Goal: Check status: Check status

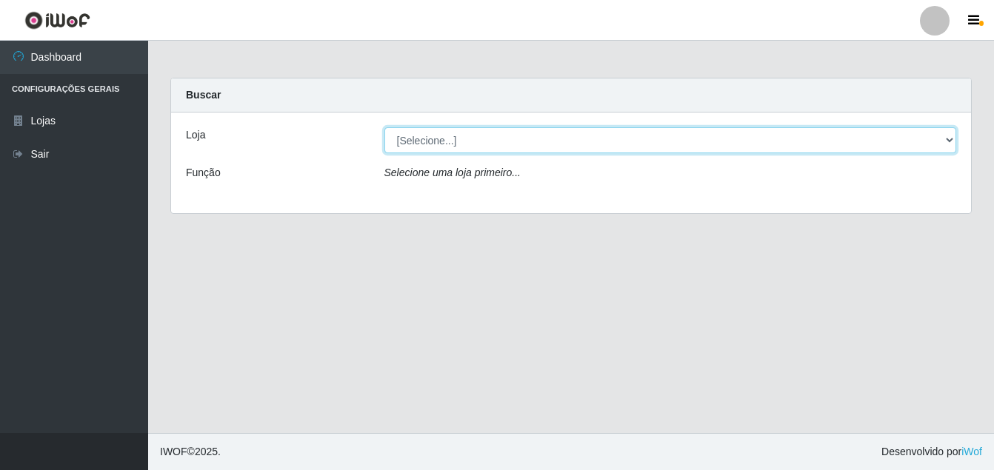
click at [418, 139] on select "[Selecione...] Ajubá Mercado" at bounding box center [670, 140] width 573 height 26
select select "402"
click at [384, 127] on select "[Selecione...] Ajubá Mercado" at bounding box center [670, 140] width 573 height 26
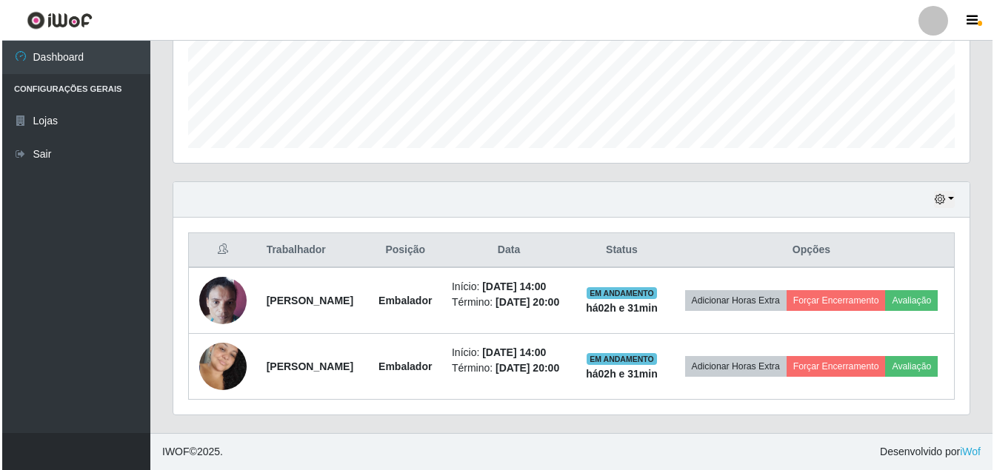
scroll to position [404, 0]
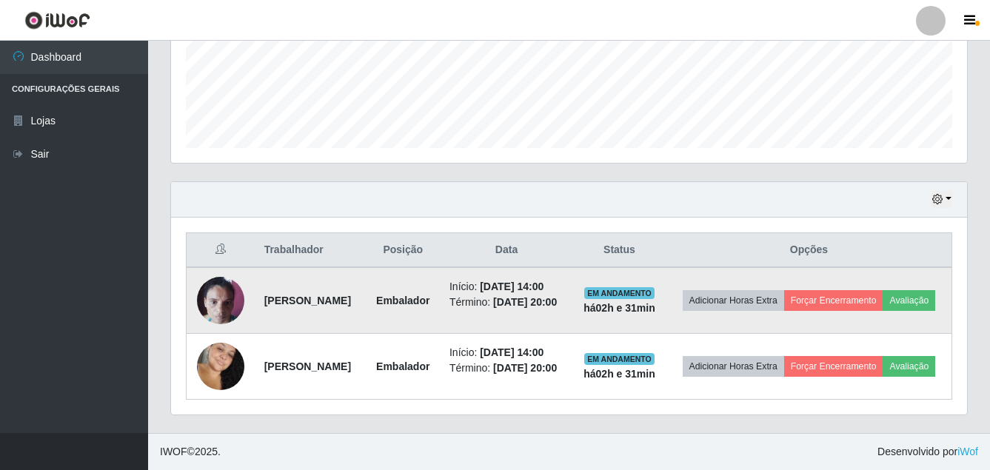
click at [218, 284] on img at bounding box center [220, 300] width 47 height 63
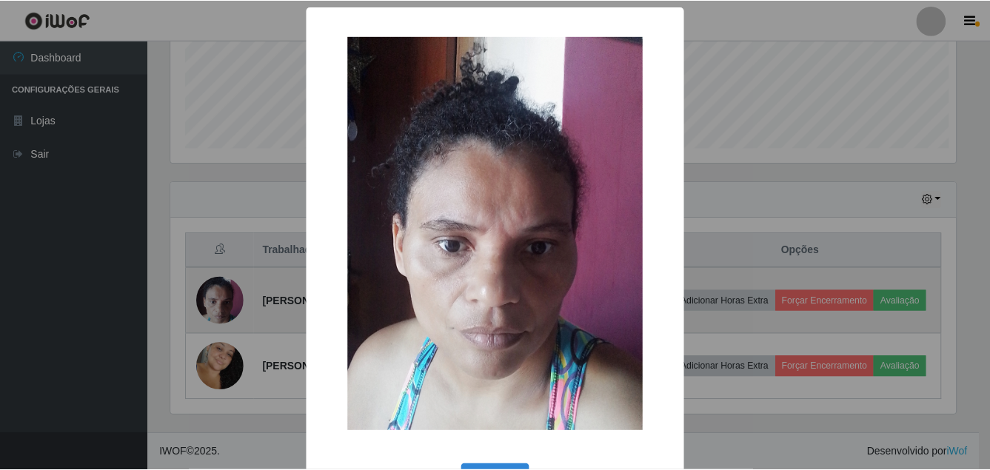
scroll to position [307, 789]
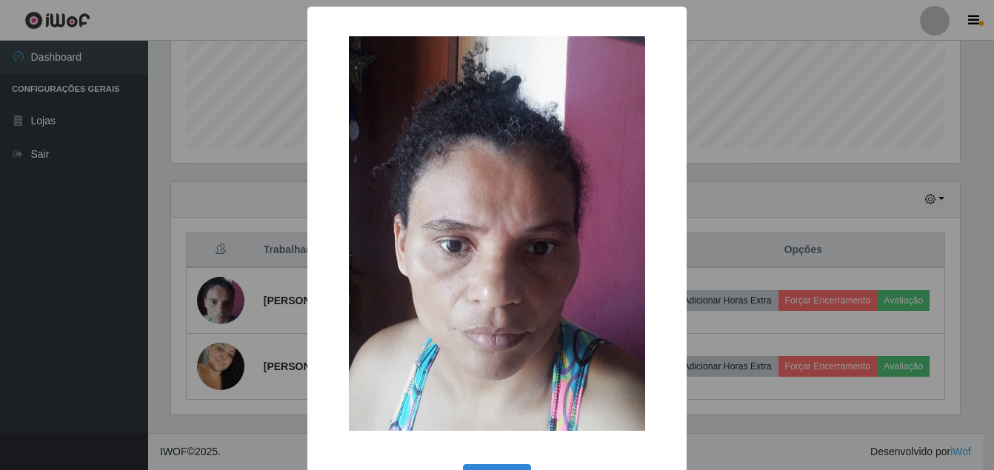
click at [78, 350] on div "× OK Cancel" at bounding box center [497, 235] width 994 height 470
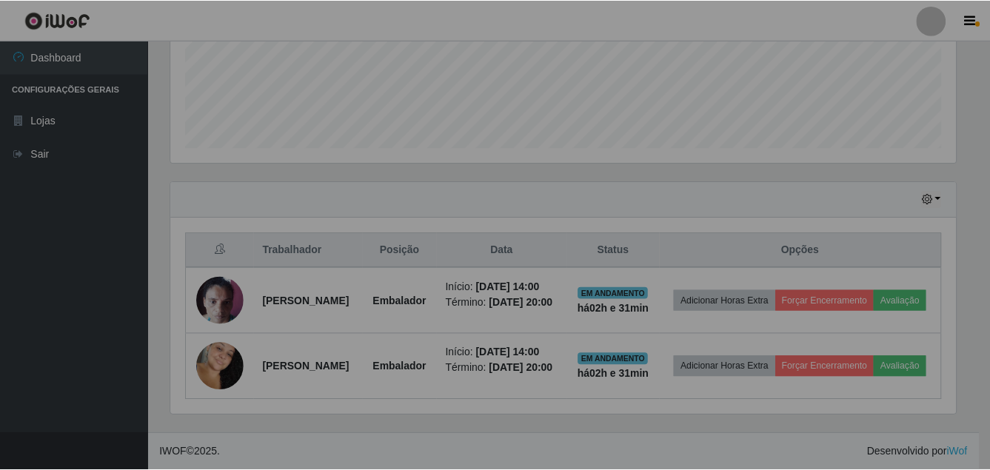
scroll to position [307, 796]
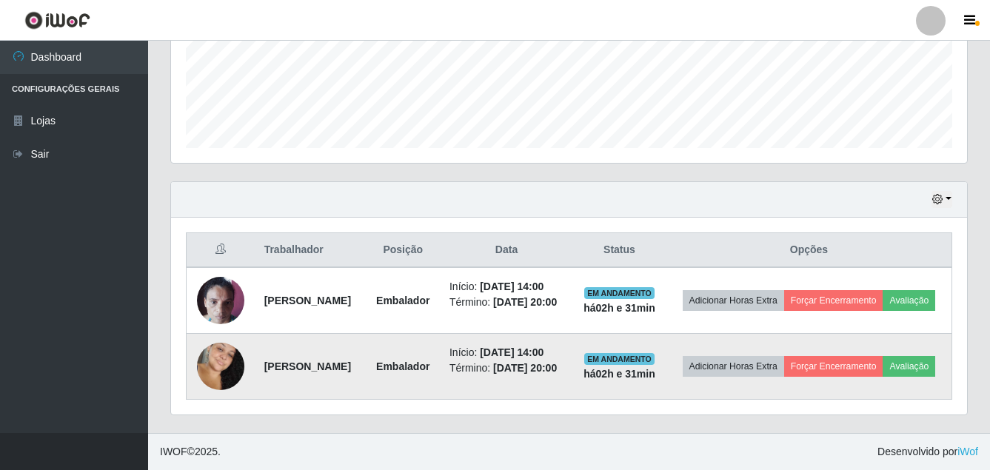
click at [215, 356] on img at bounding box center [220, 366] width 47 height 73
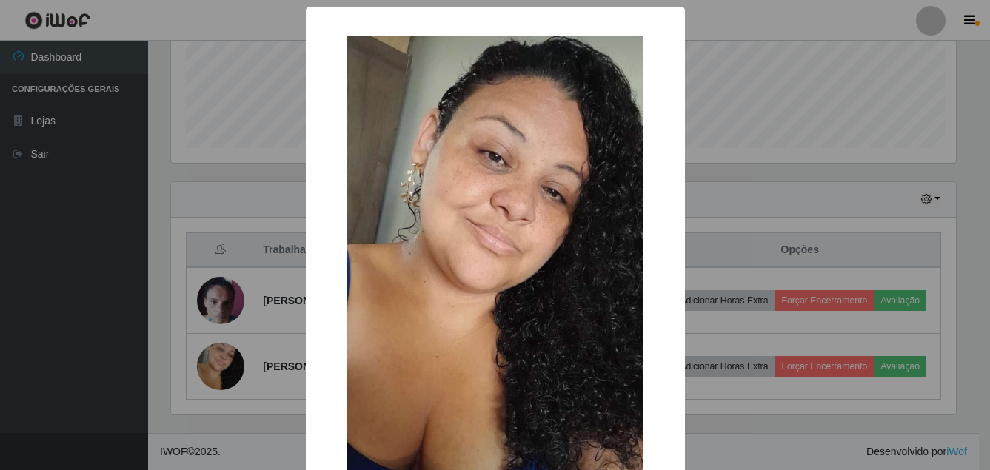
scroll to position [307, 789]
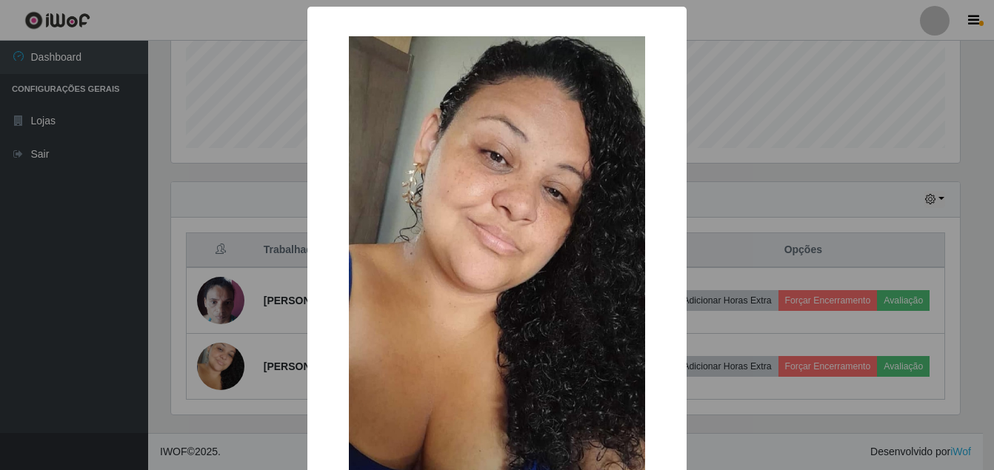
click at [41, 356] on div "× OK Cancel" at bounding box center [497, 235] width 994 height 470
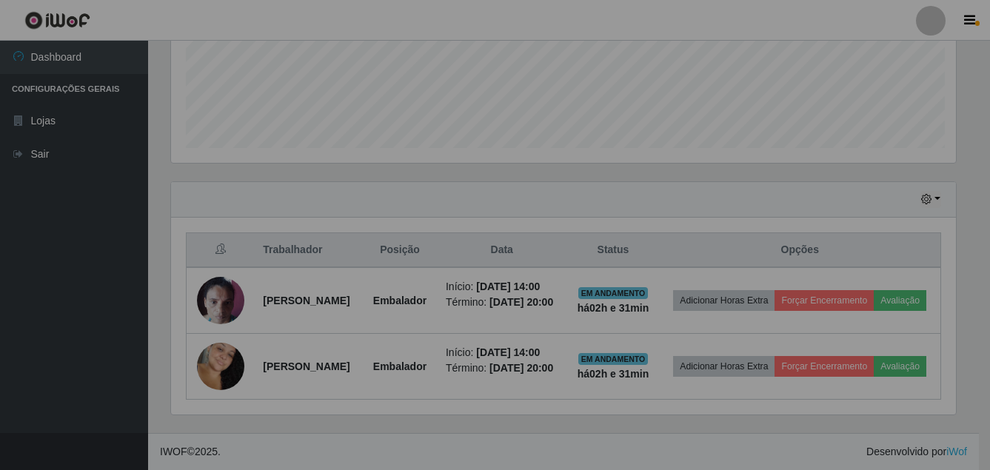
scroll to position [307, 796]
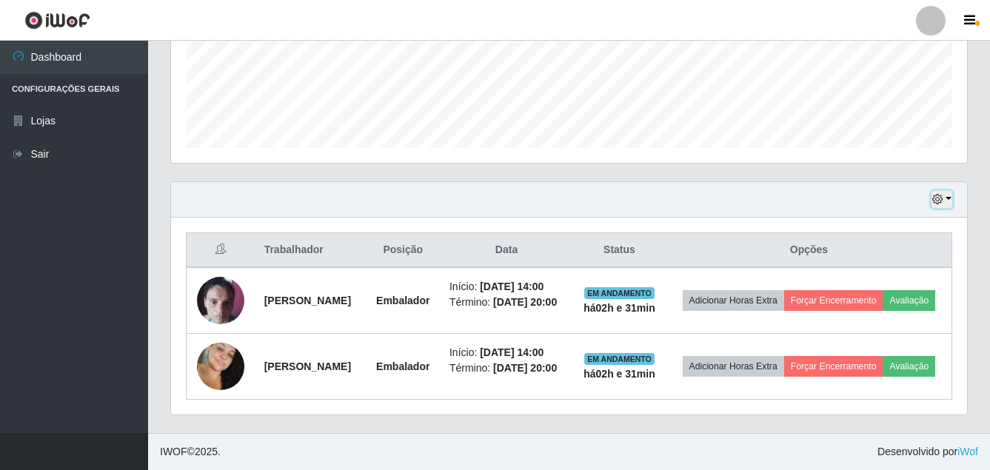
click at [944, 191] on button "button" at bounding box center [942, 199] width 21 height 17
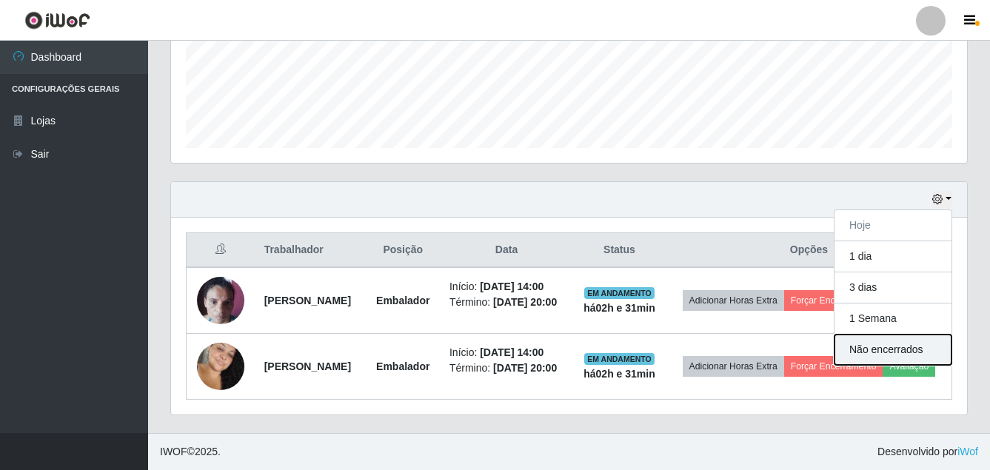
click at [873, 335] on button "Não encerrados" at bounding box center [893, 350] width 117 height 30
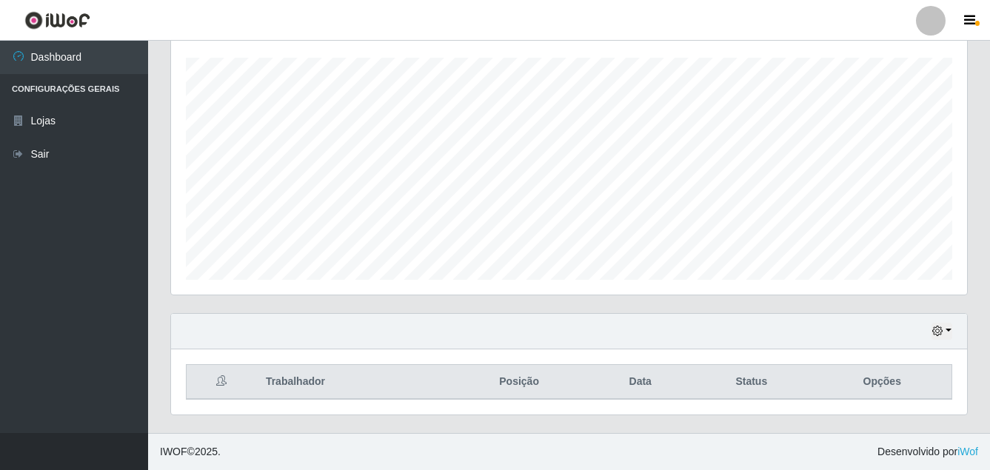
scroll to position [250, 0]
click at [219, 381] on icon at bounding box center [221, 381] width 10 height 10
click at [939, 329] on icon "button" at bounding box center [938, 331] width 10 height 10
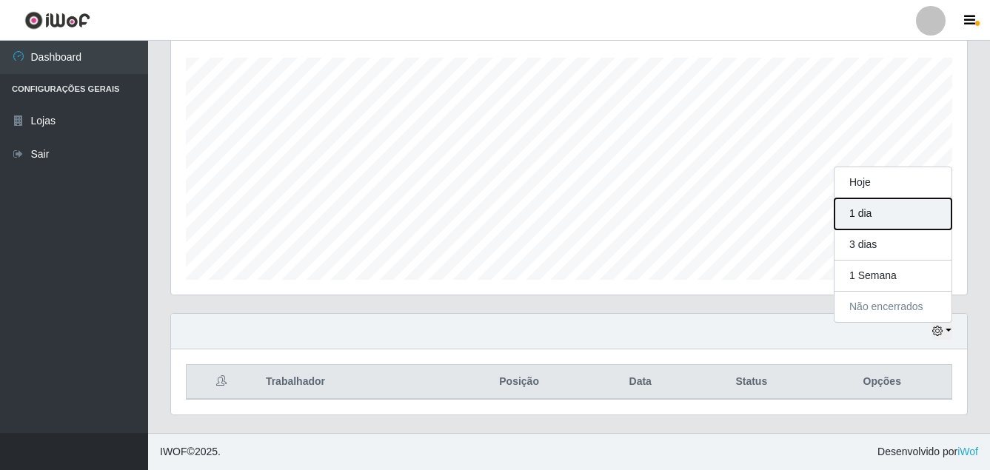
click at [870, 221] on button "1 dia" at bounding box center [893, 214] width 117 height 31
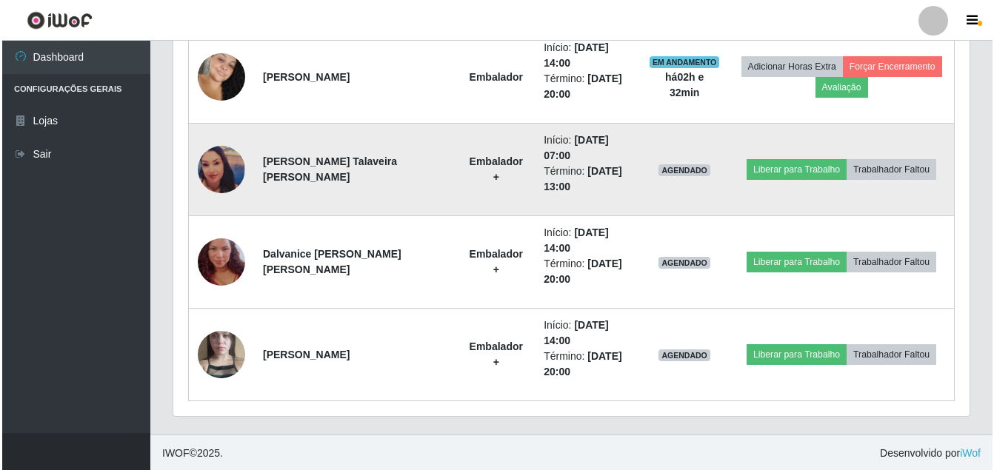
scroll to position [713, 0]
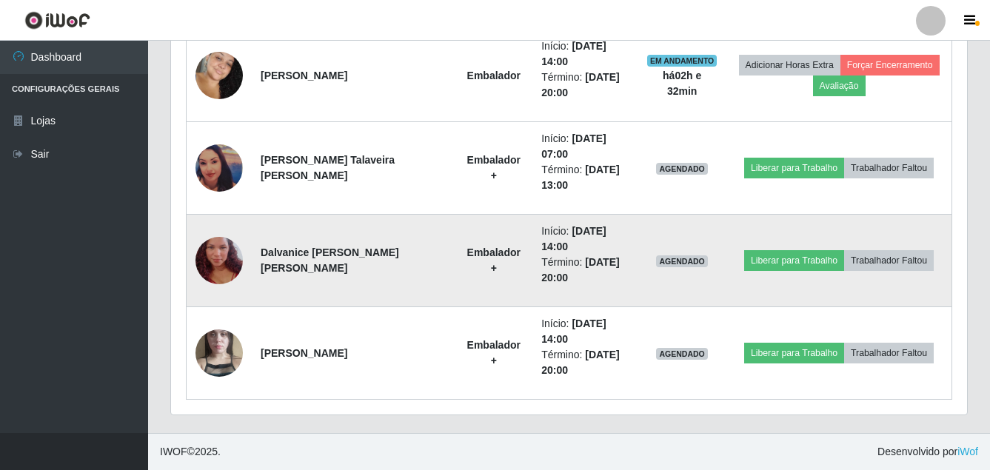
click at [214, 272] on img at bounding box center [219, 261] width 47 height 84
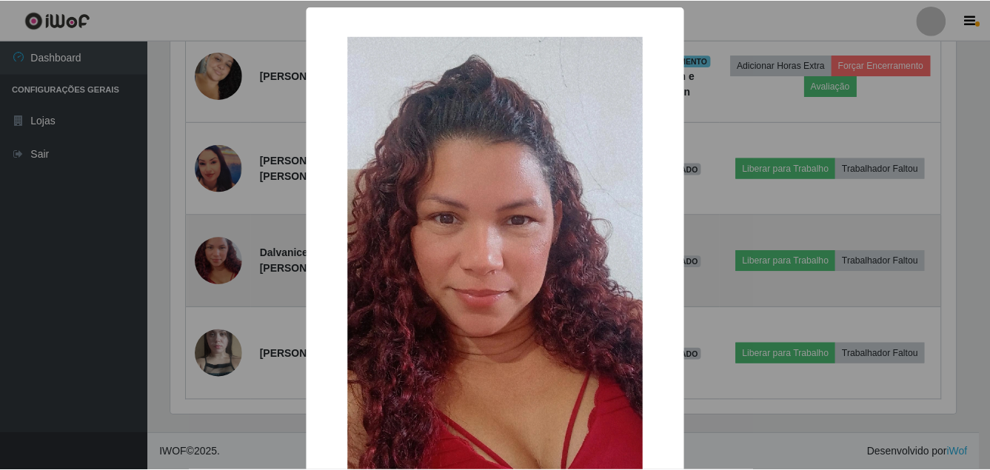
scroll to position [307, 789]
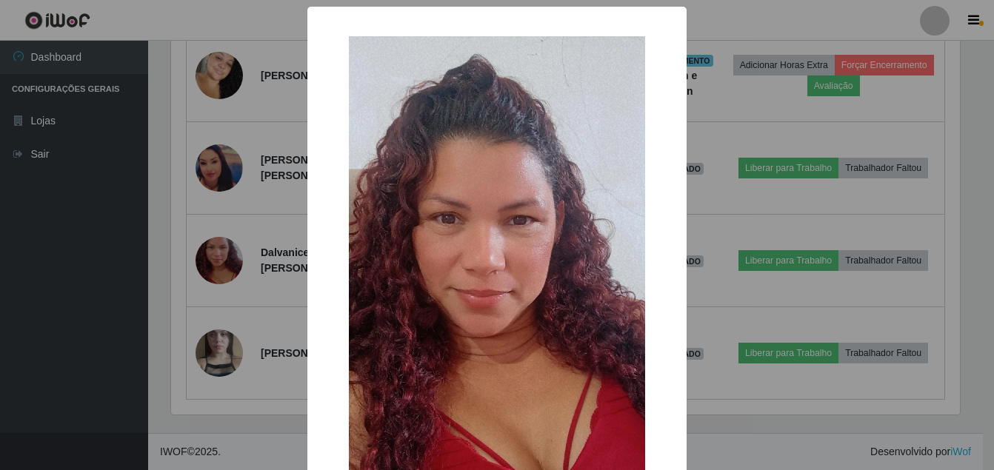
click at [33, 278] on div "× OK Cancel" at bounding box center [497, 235] width 994 height 470
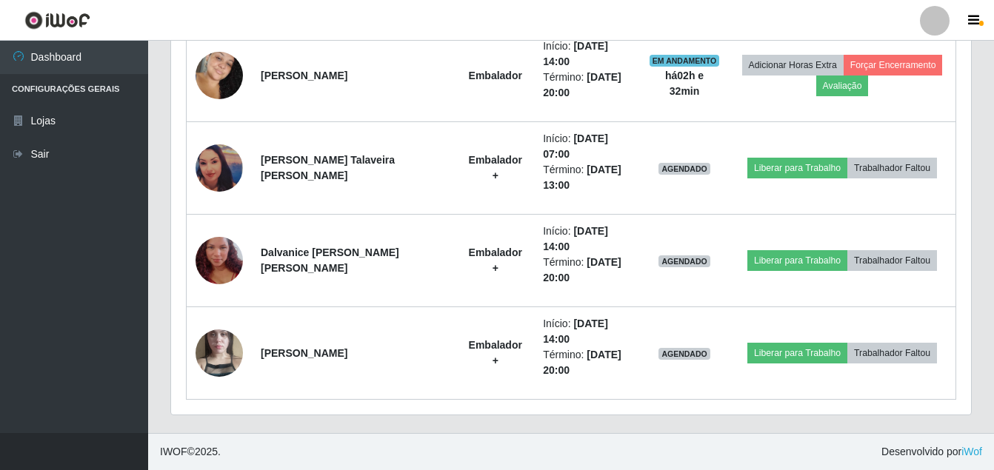
scroll to position [307, 796]
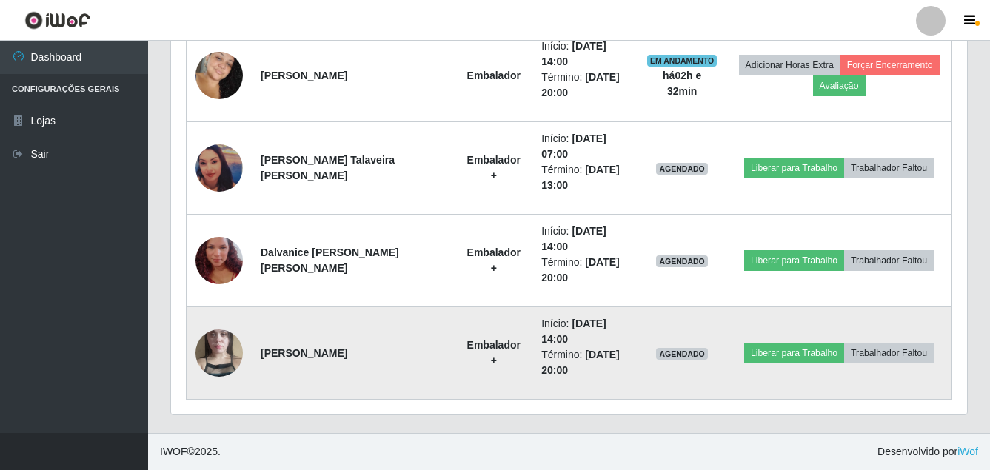
click at [213, 346] on img at bounding box center [219, 353] width 47 height 84
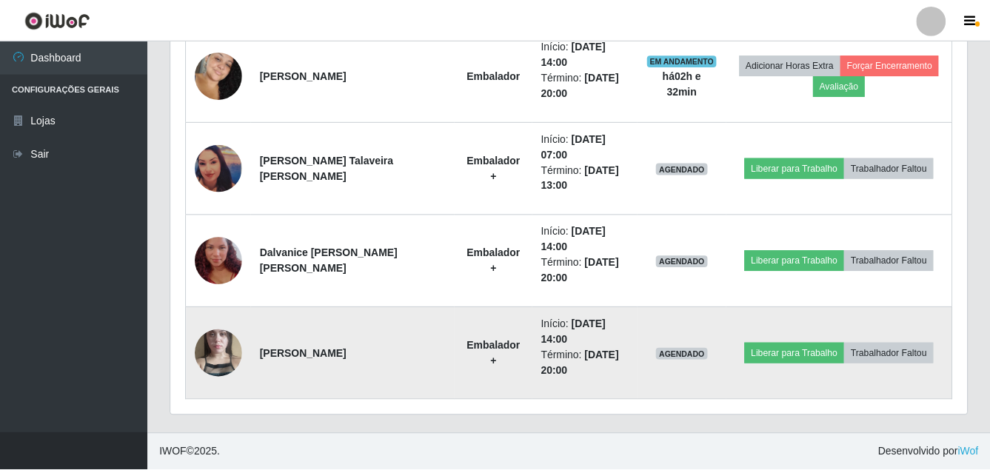
scroll to position [307, 789]
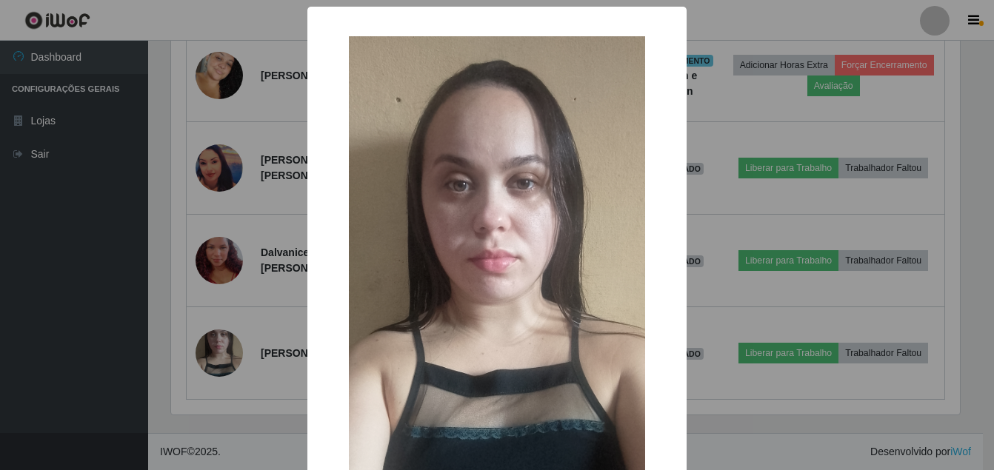
click at [66, 352] on div "× OK Cancel" at bounding box center [497, 235] width 994 height 470
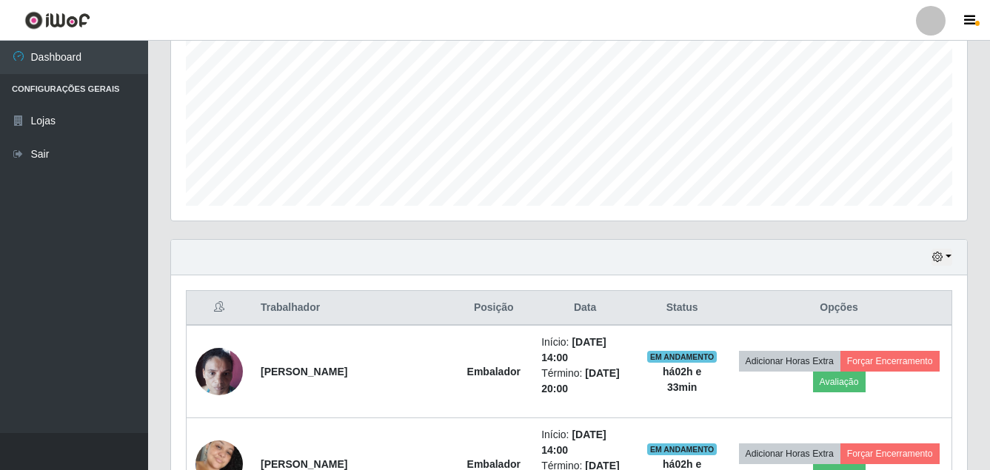
scroll to position [370, 0]
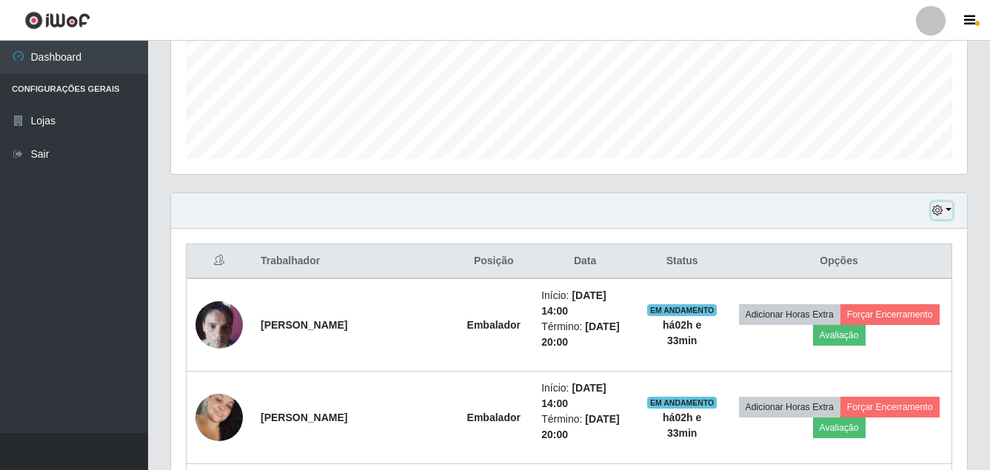
click at [934, 210] on icon "button" at bounding box center [938, 210] width 10 height 10
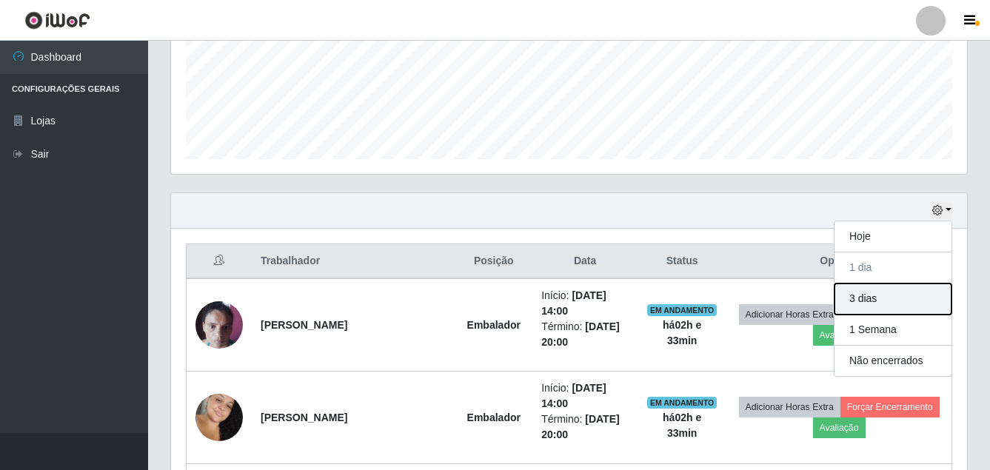
click at [887, 307] on button "3 dias" at bounding box center [893, 299] width 117 height 31
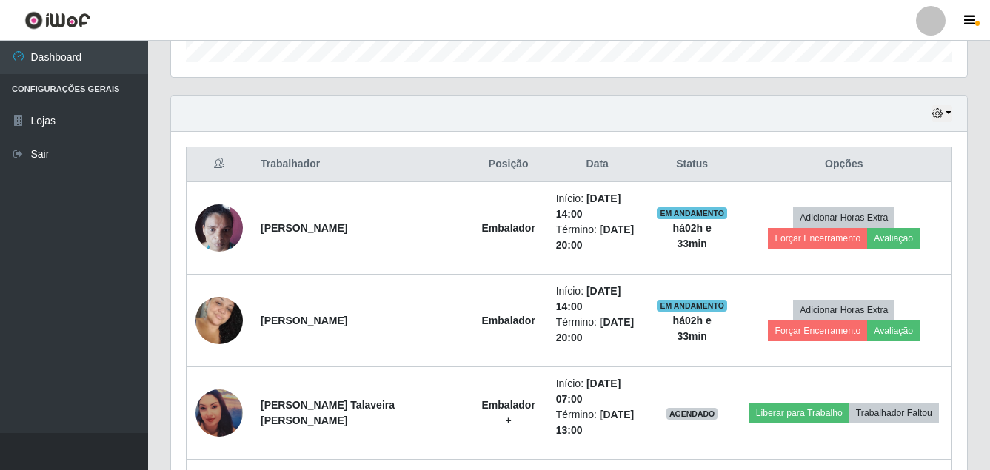
scroll to position [453, 0]
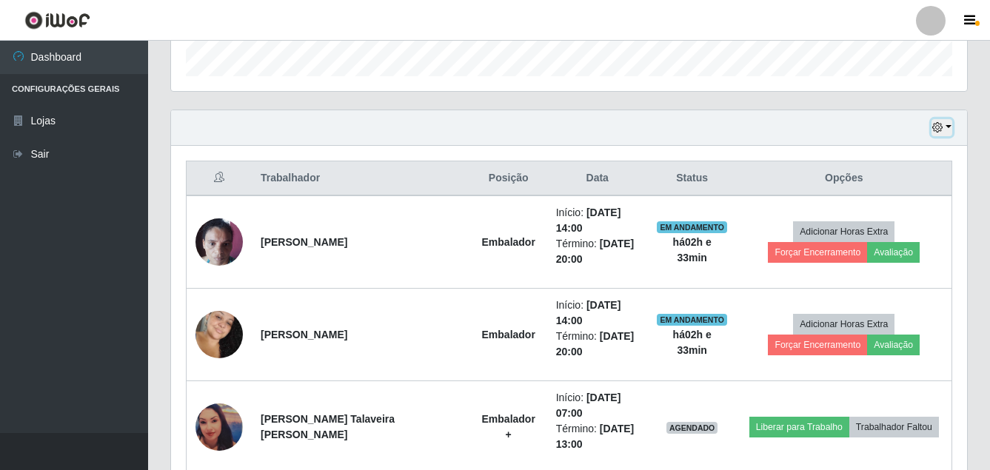
click at [939, 130] on icon "button" at bounding box center [938, 127] width 10 height 10
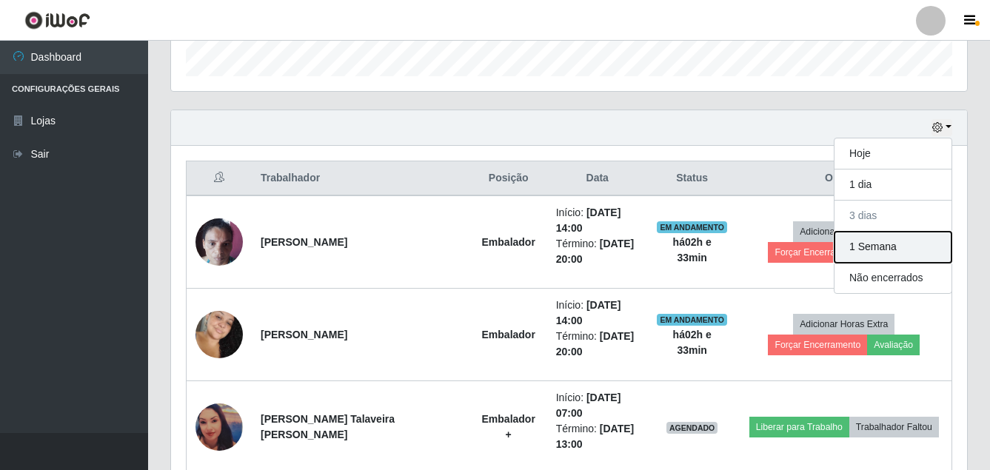
click at [881, 253] on button "1 Semana" at bounding box center [893, 247] width 117 height 31
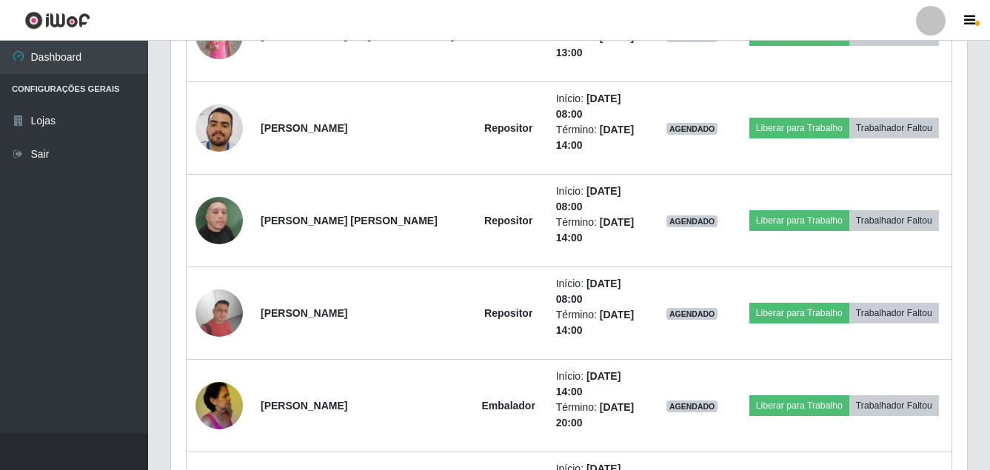
scroll to position [2324, 0]
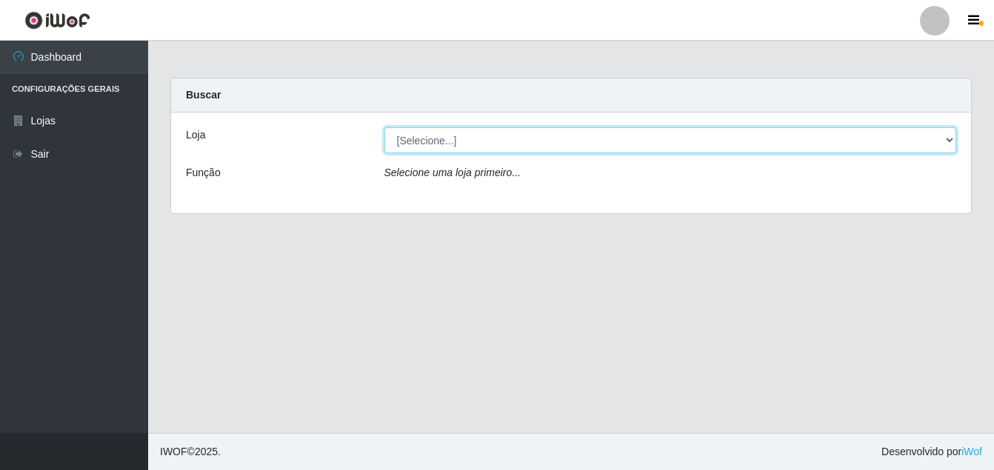
click at [448, 143] on select "[Selecione...] Ajubá Mercado" at bounding box center [670, 140] width 573 height 26
select select "402"
click at [384, 127] on select "[Selecione...] Ajubá Mercado" at bounding box center [670, 140] width 573 height 26
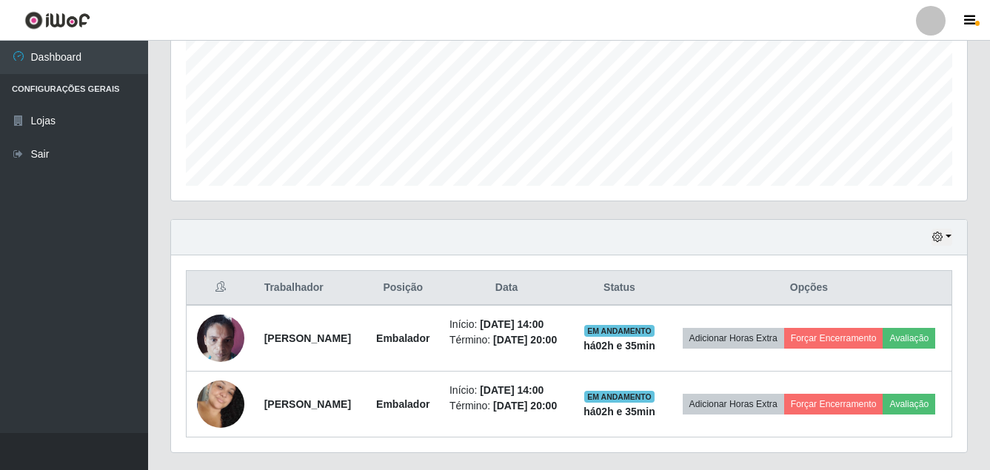
scroll to position [404, 0]
